Goal: Task Accomplishment & Management: Use online tool/utility

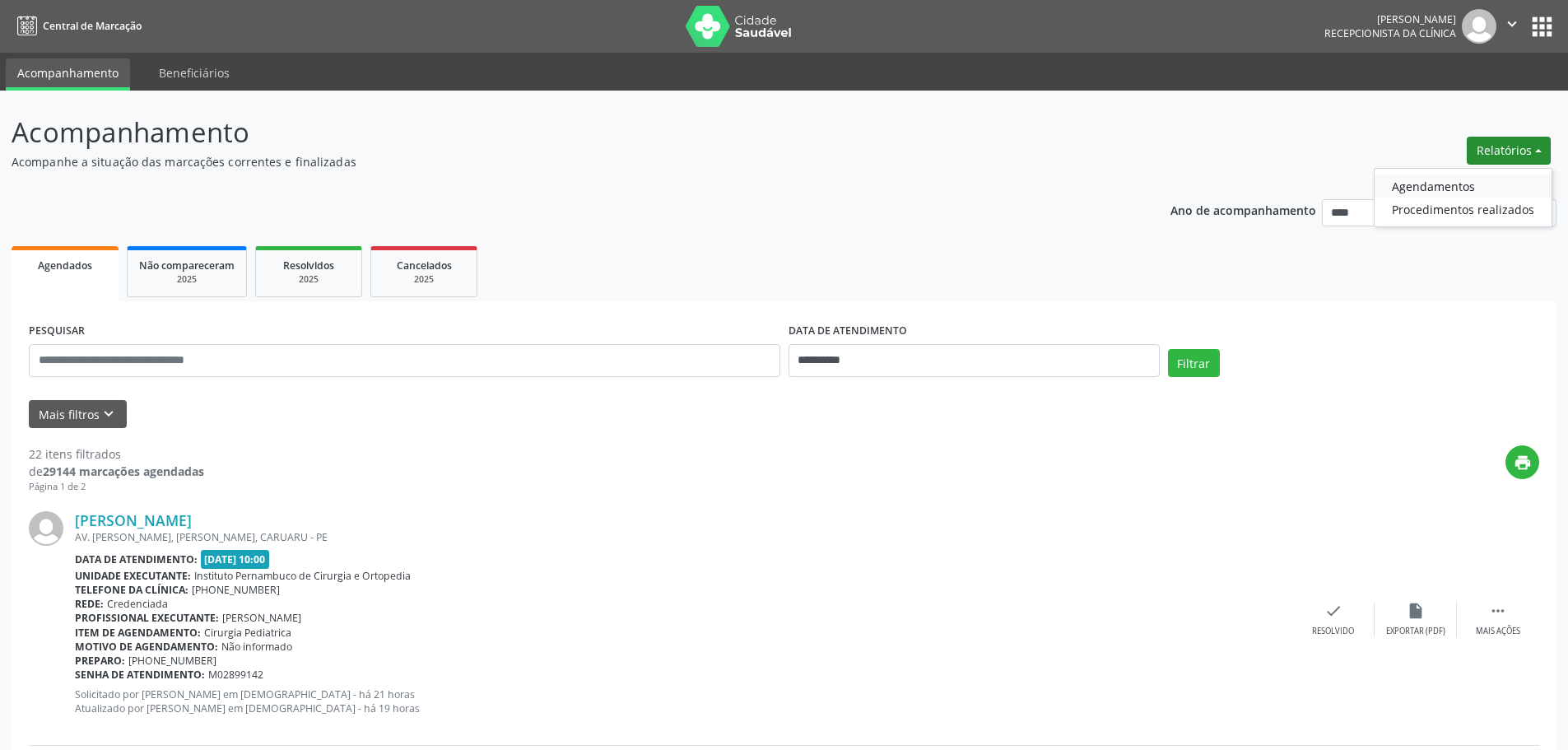
drag, startPoint x: 0, startPoint y: 0, endPoint x: 1464, endPoint y: 180, distance: 1475.0
click at [1464, 180] on link "Agendamentos" at bounding box center [1462, 185] width 177 height 23
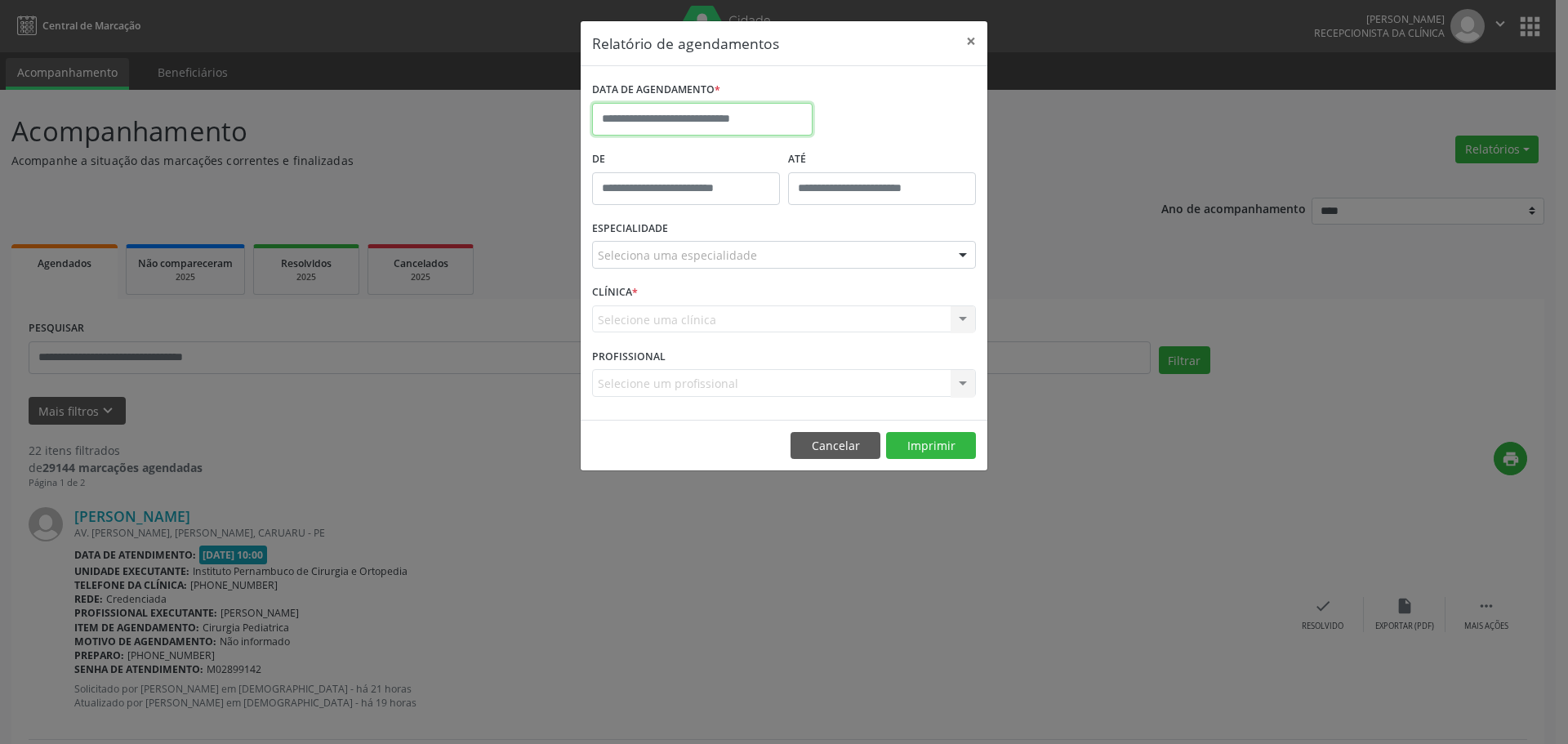
click at [767, 119] on input "text" at bounding box center [702, 119] width 221 height 33
click at [691, 339] on span "26" at bounding box center [682, 335] width 32 height 32
type input "**********"
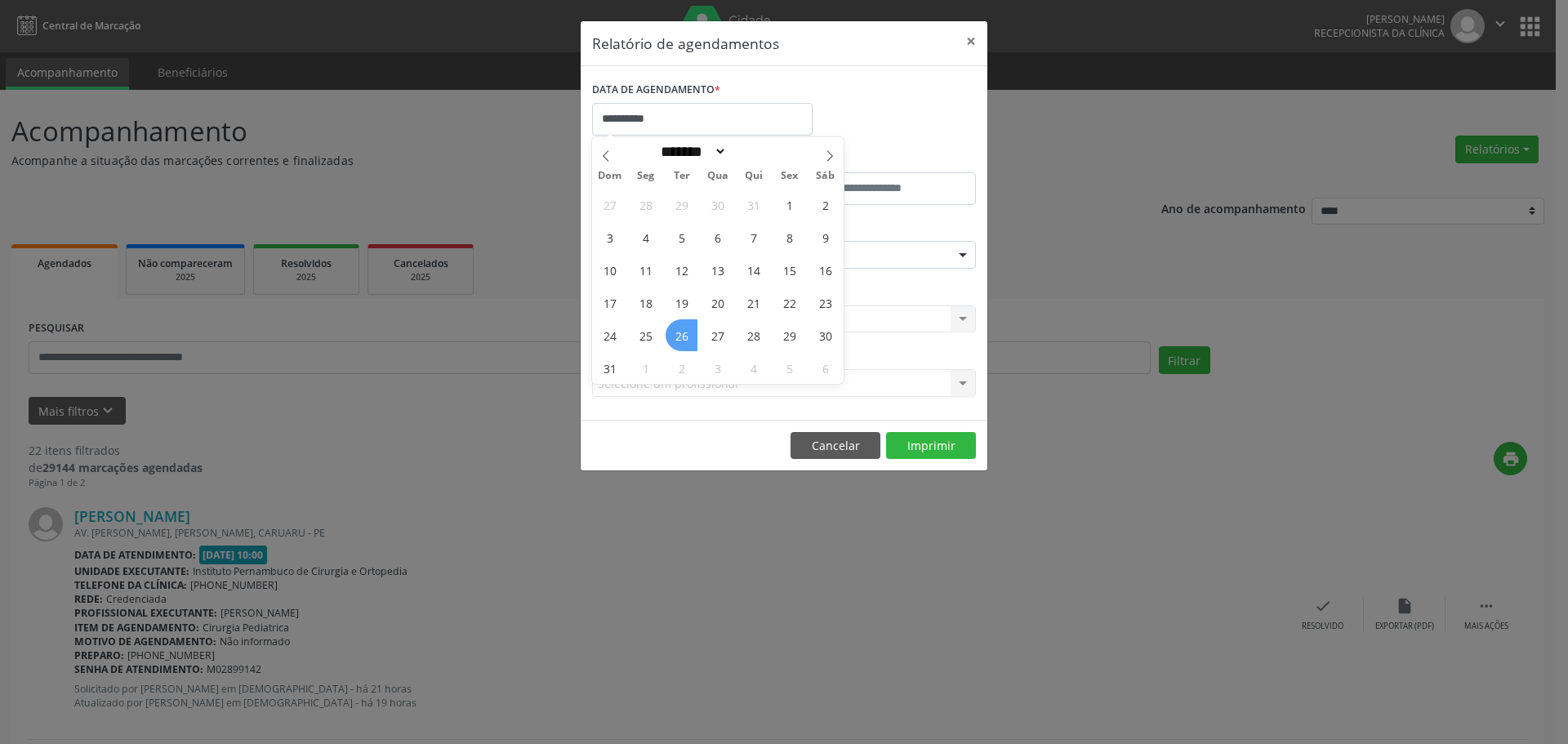
click at [691, 339] on span "26" at bounding box center [682, 335] width 32 height 32
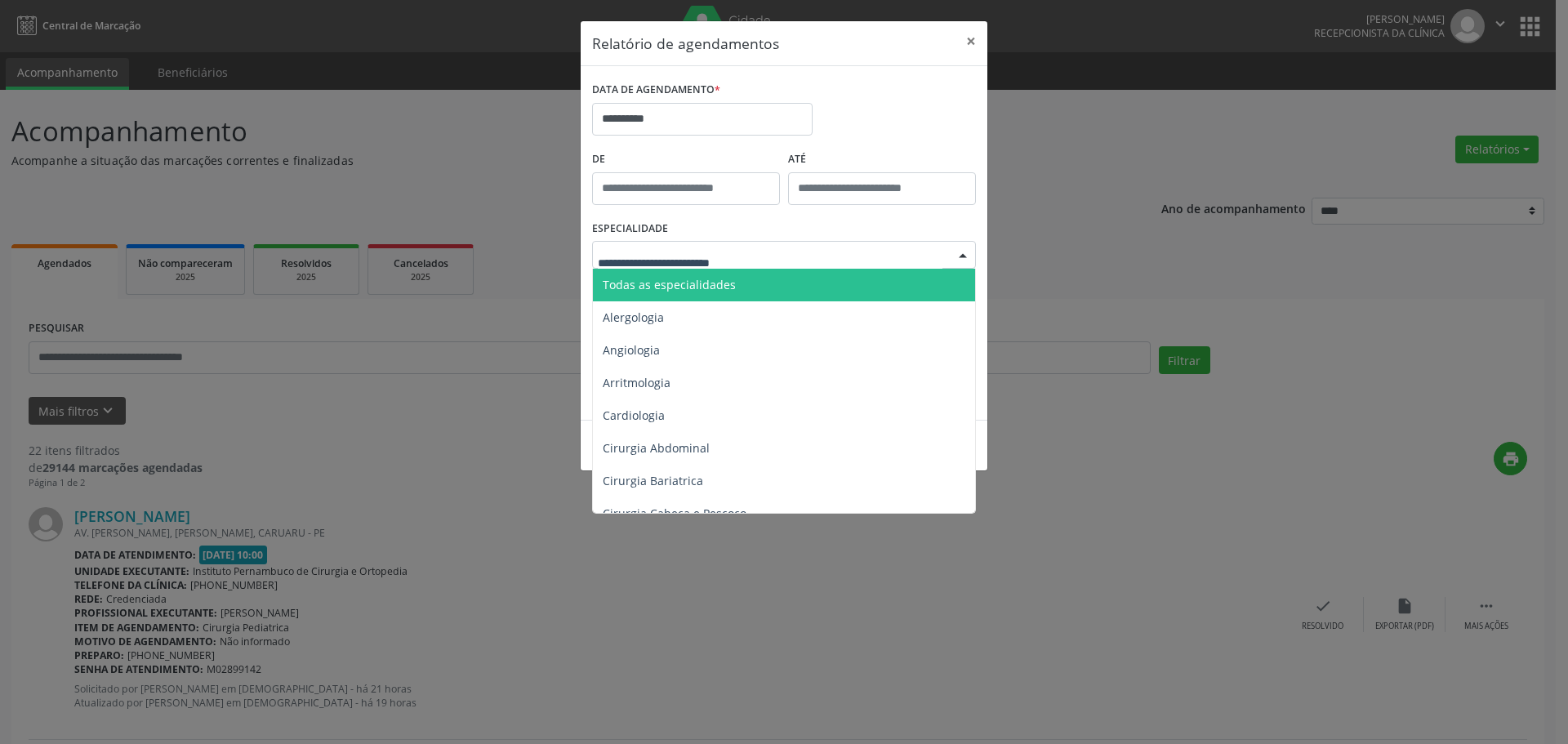
click at [707, 286] on span "Todas as especialidades" at bounding box center [669, 285] width 133 height 15
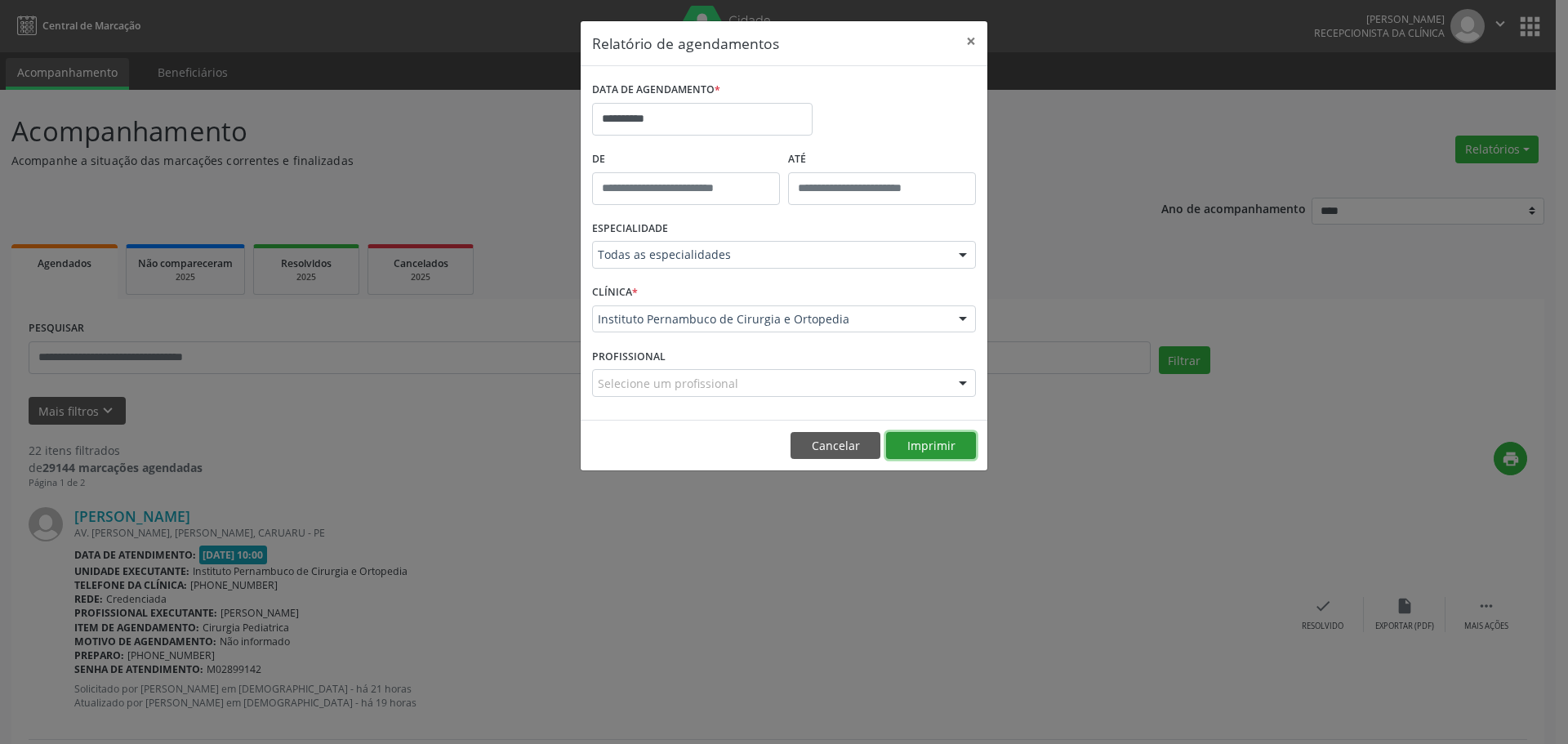
click at [910, 436] on button "Imprimir" at bounding box center [930, 446] width 90 height 28
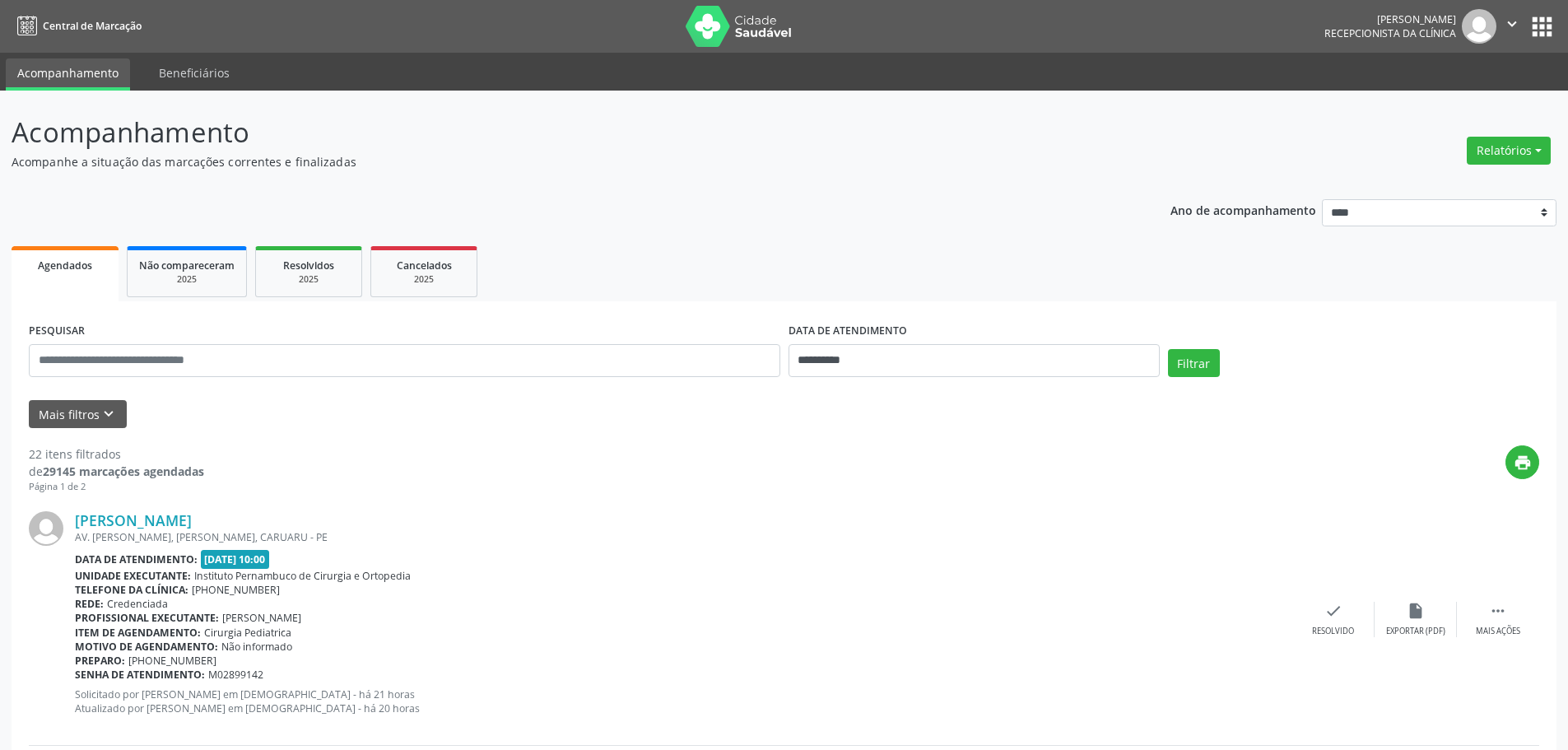
drag, startPoint x: 1505, startPoint y: 151, endPoint x: 1495, endPoint y: 206, distance: 55.9
click at [1505, 162] on button "Relatórios" at bounding box center [1508, 150] width 84 height 28
click at [1435, 183] on link "Agendamentos" at bounding box center [1462, 185] width 177 height 23
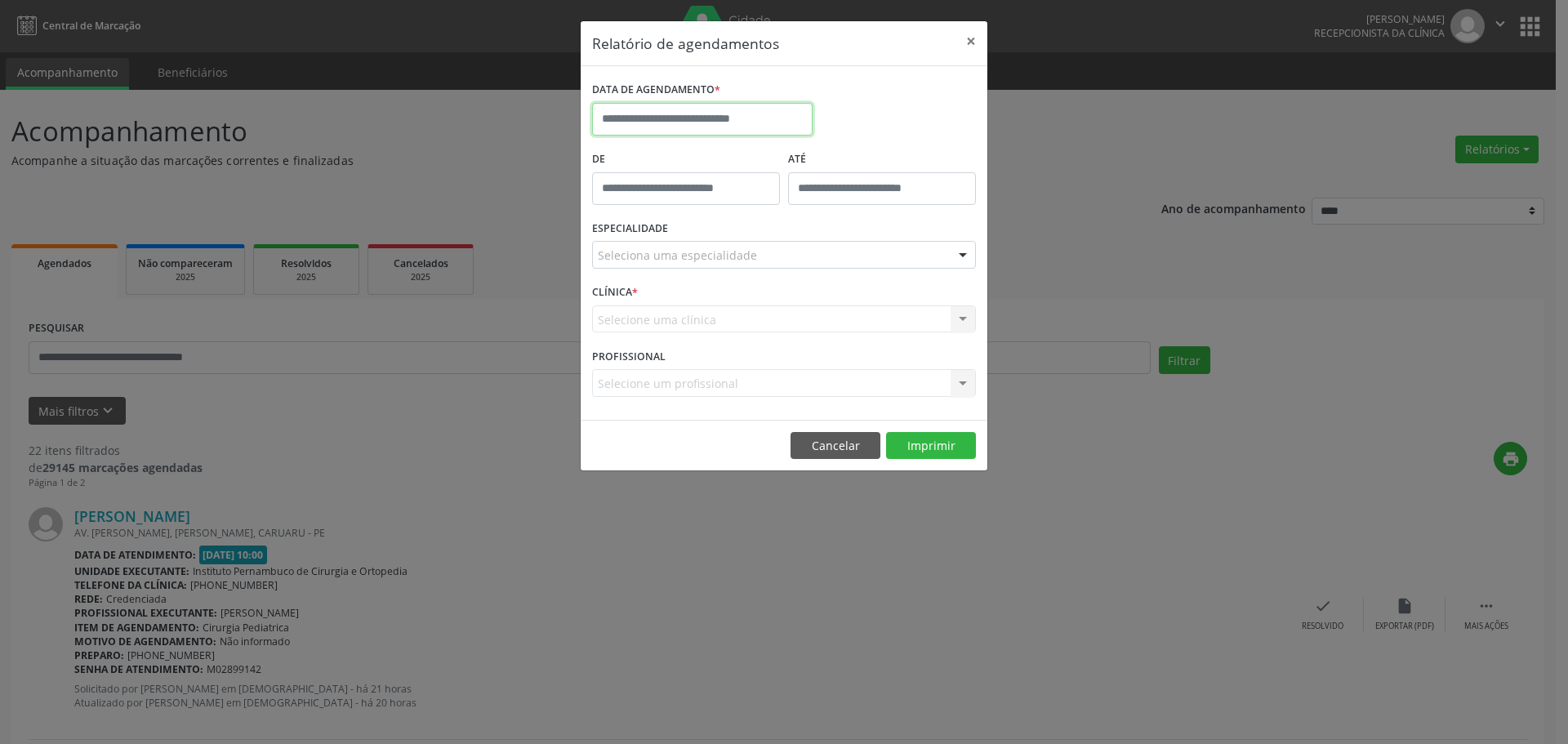
click at [763, 123] on input "text" at bounding box center [702, 119] width 221 height 33
click at [745, 344] on span "28" at bounding box center [753, 335] width 32 height 32
type input "**********"
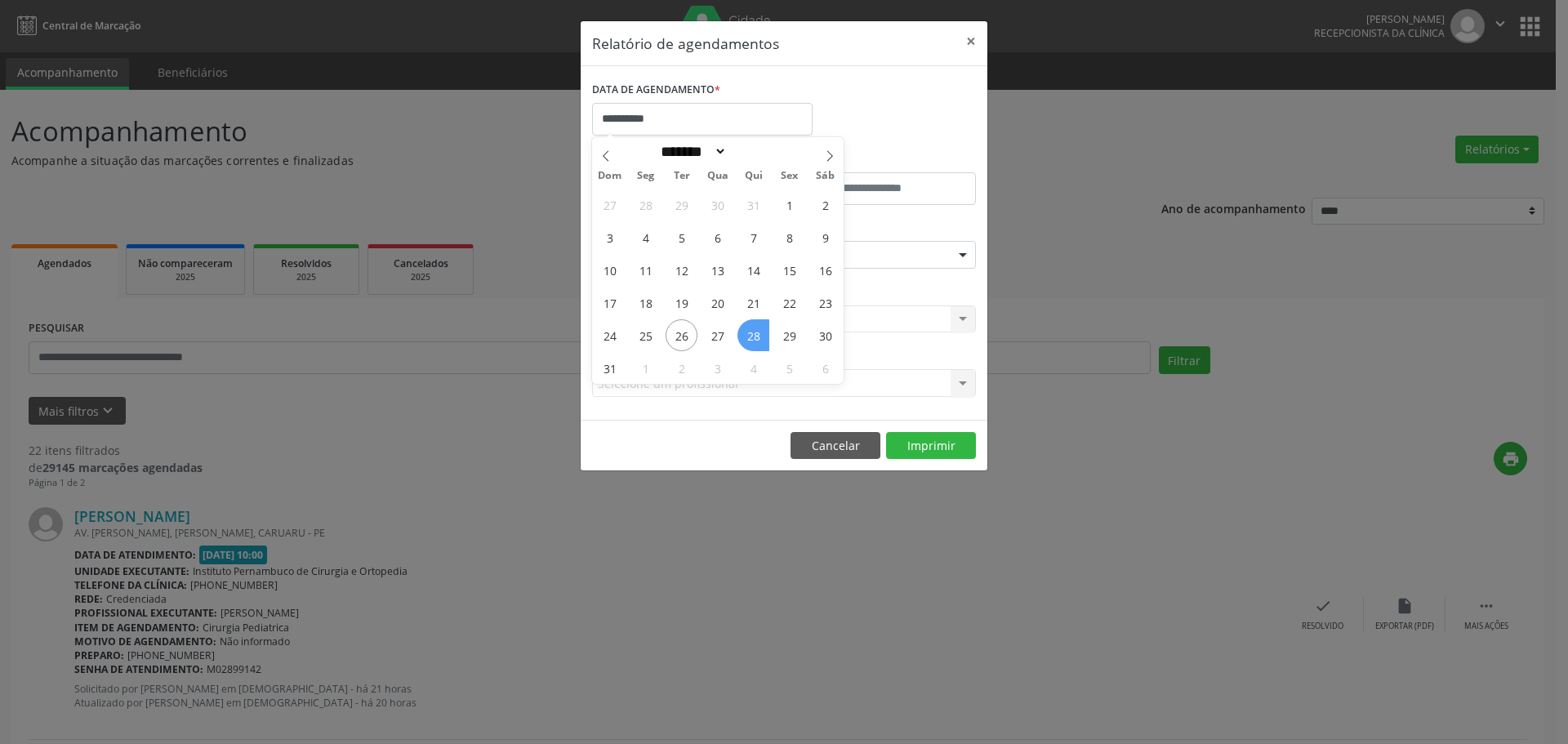
click at [745, 344] on span "28" at bounding box center [753, 335] width 32 height 32
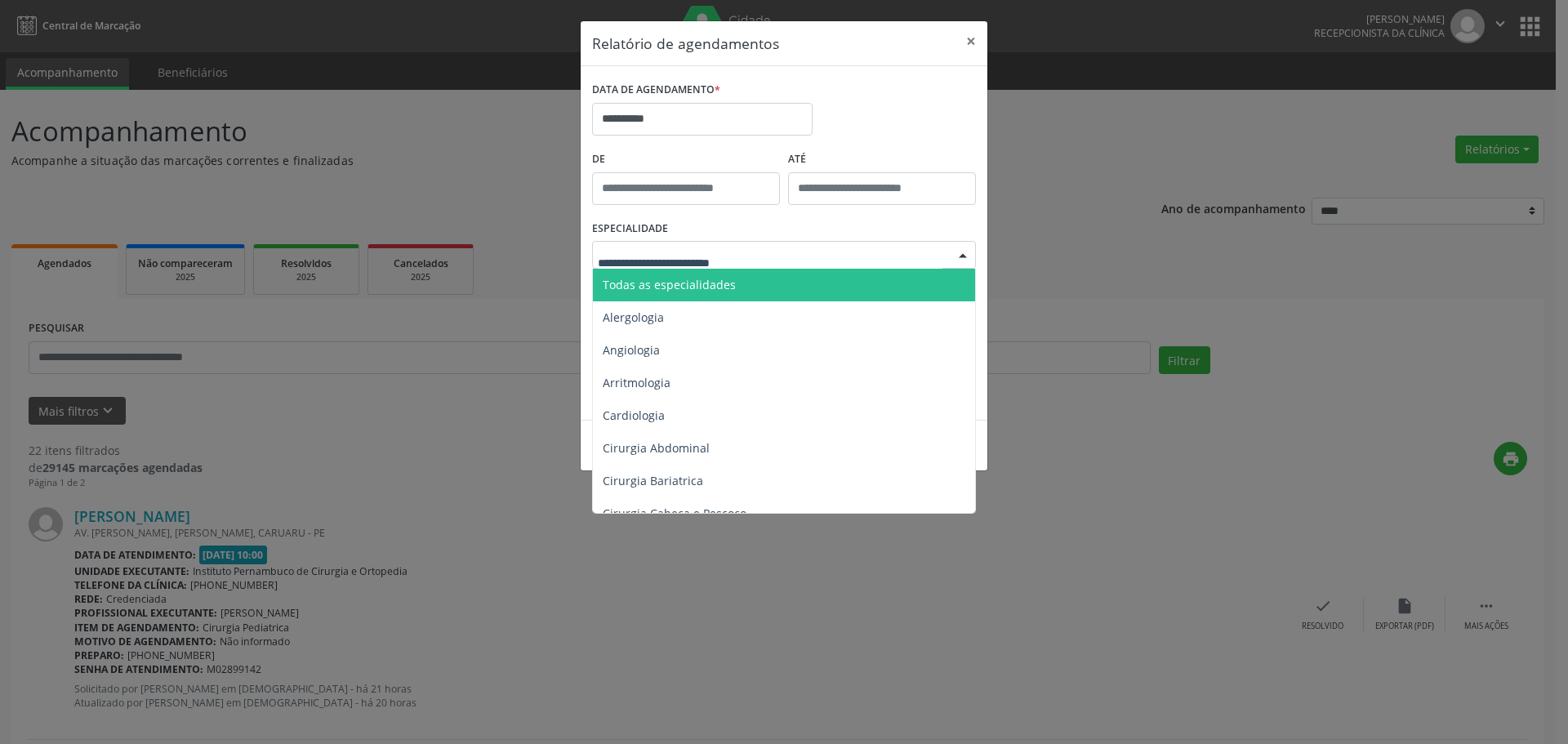
click at [724, 270] on span "Todas as especialidades" at bounding box center [785, 285] width 384 height 33
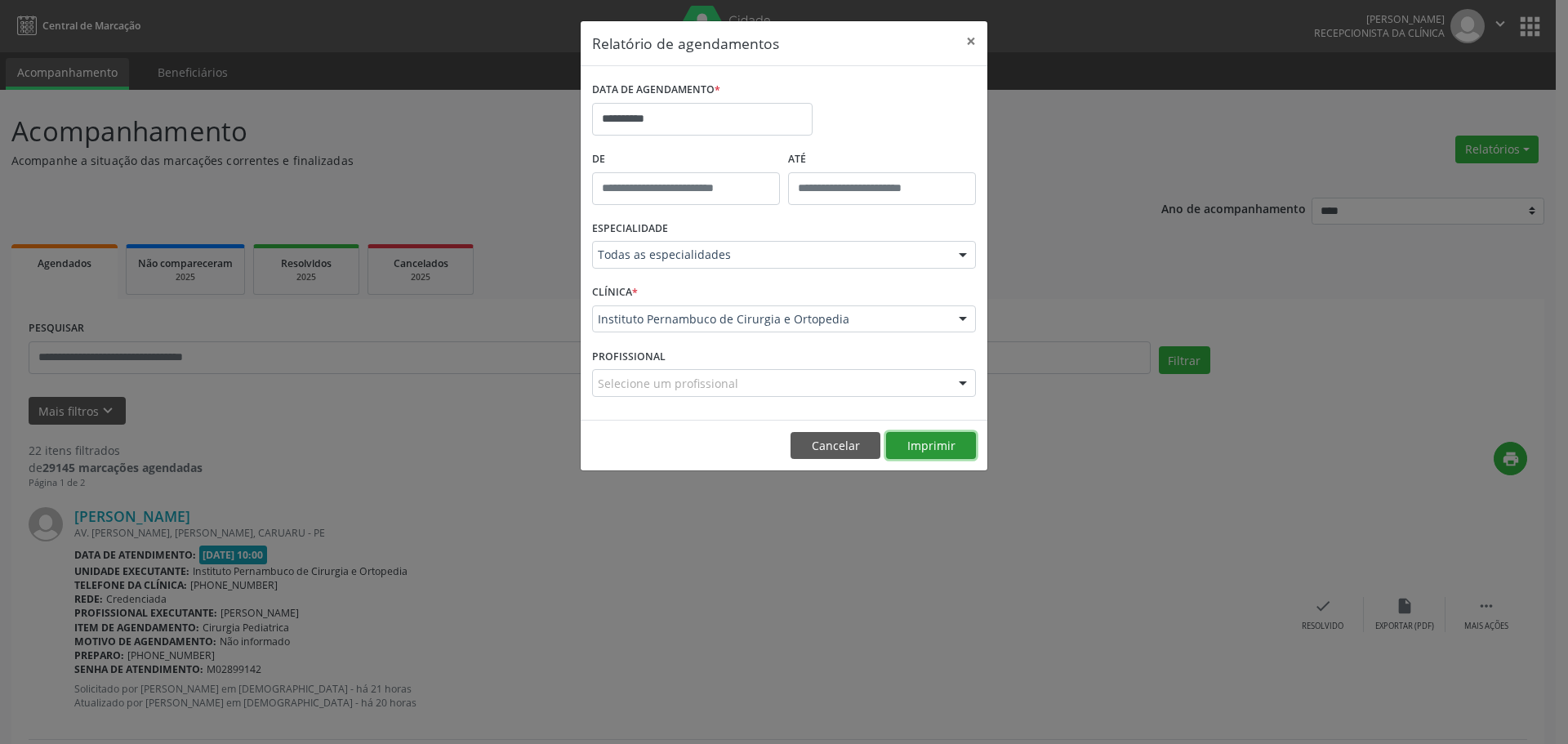
click at [930, 437] on button "Imprimir" at bounding box center [930, 446] width 90 height 28
